Goal: Check status: Check status

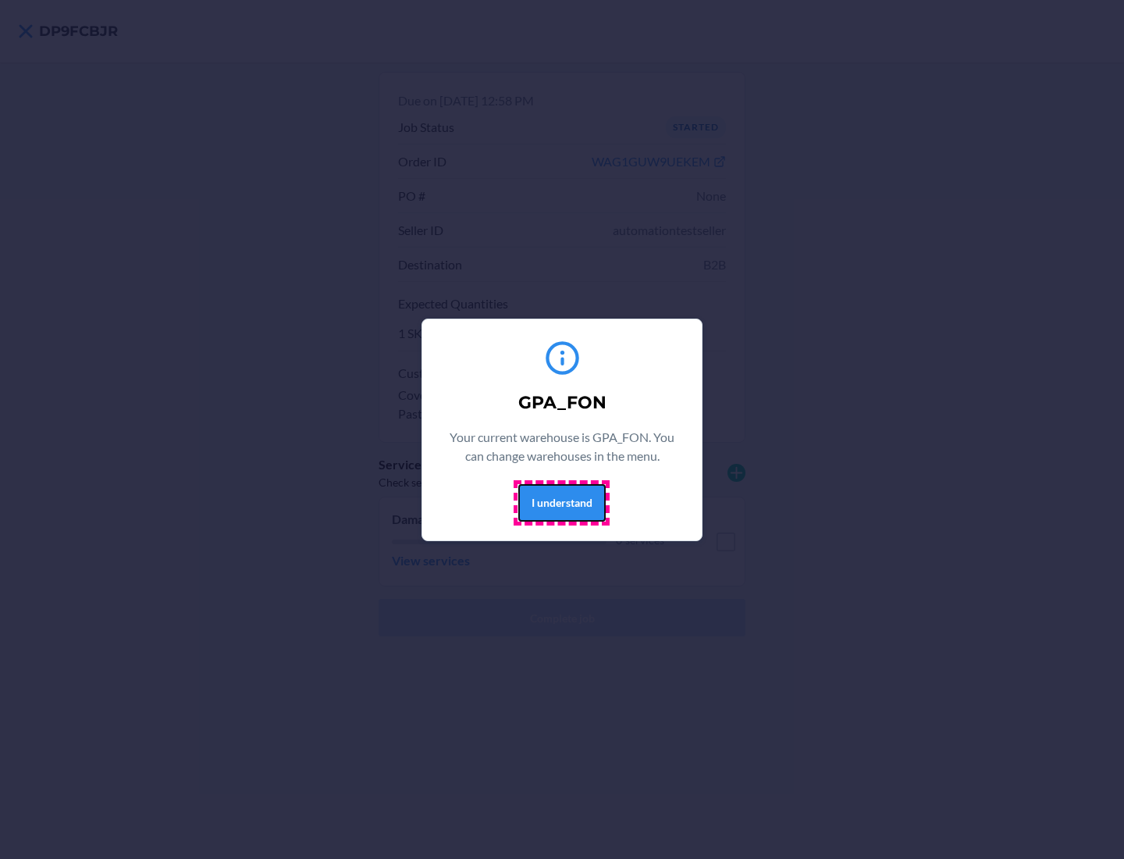
click at [561, 502] on button "I understand" at bounding box center [561, 502] width 87 height 37
